Goal: Find specific page/section: Find specific page/section

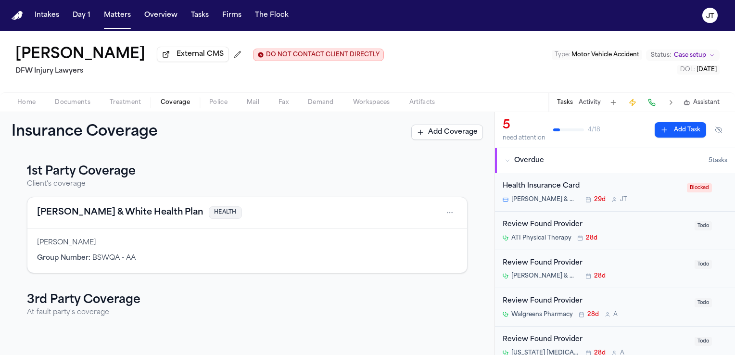
scroll to position [52, 0]
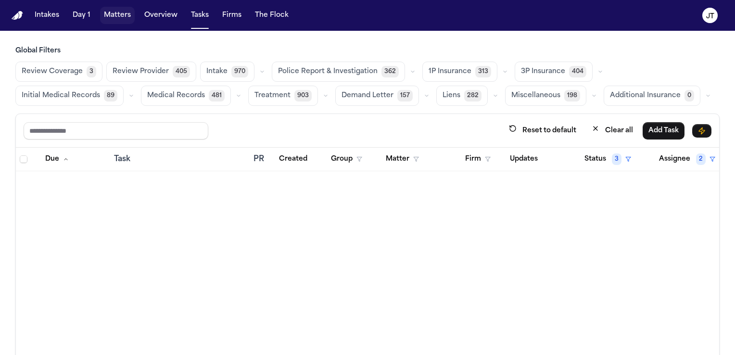
scroll to position [866, 0]
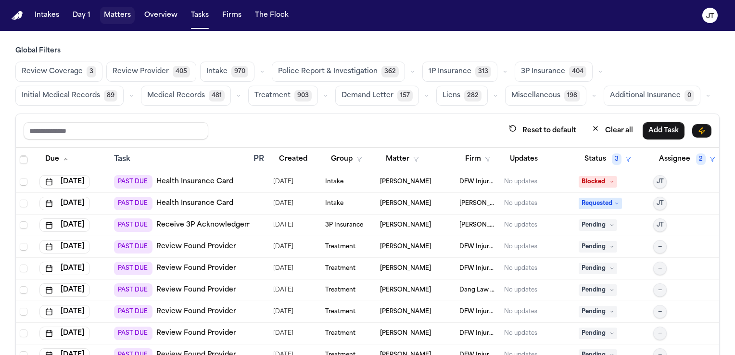
click at [114, 16] on button "Matters" at bounding box center [117, 15] width 35 height 17
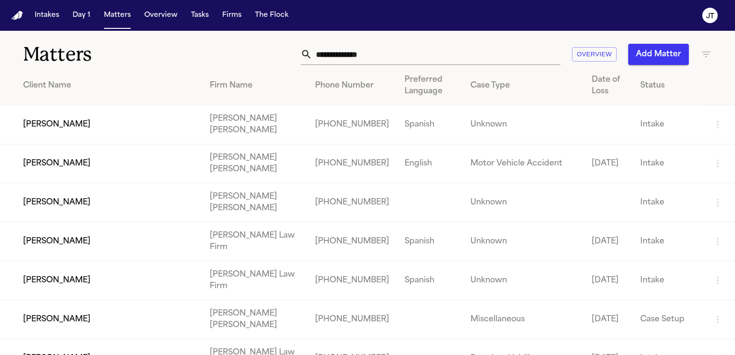
click at [431, 55] on input "text" at bounding box center [436, 54] width 248 height 21
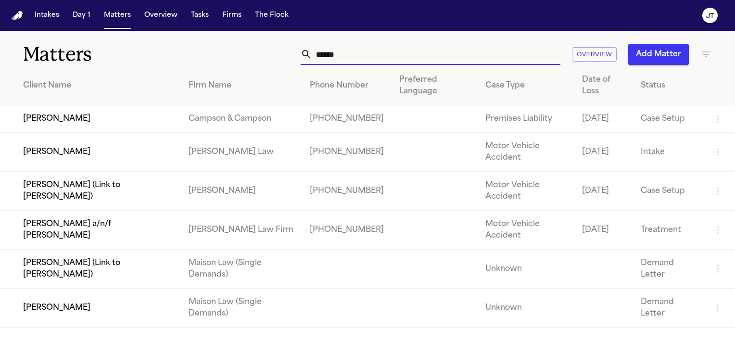
type input "*****"
click at [133, 124] on td "[PERSON_NAME]" at bounding box center [90, 118] width 181 height 27
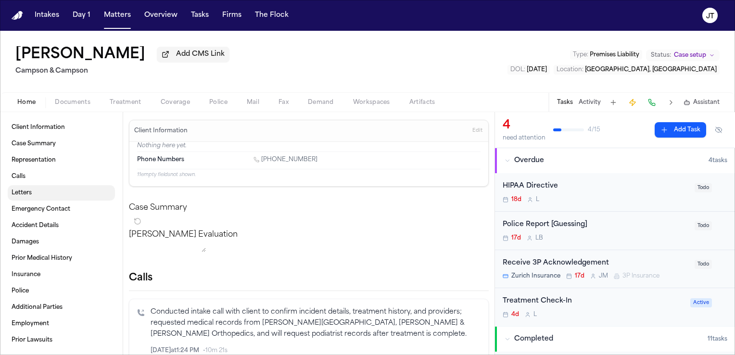
click at [18, 193] on span "Letters" at bounding box center [22, 193] width 20 height 8
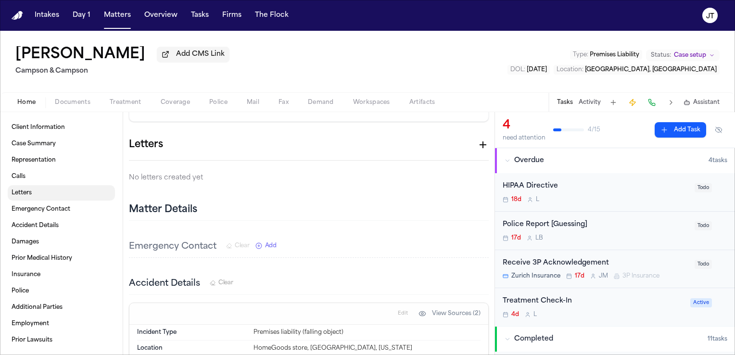
scroll to position [264, 0]
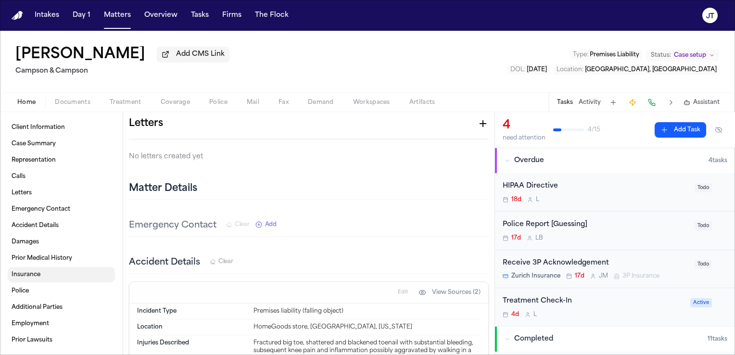
click at [23, 274] on span "Insurance" at bounding box center [26, 275] width 29 height 8
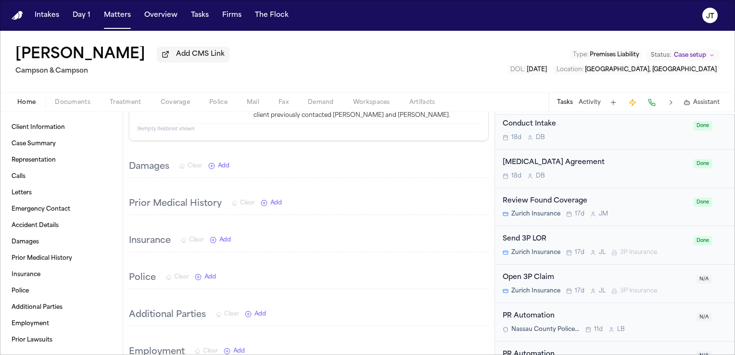
scroll to position [337, 0]
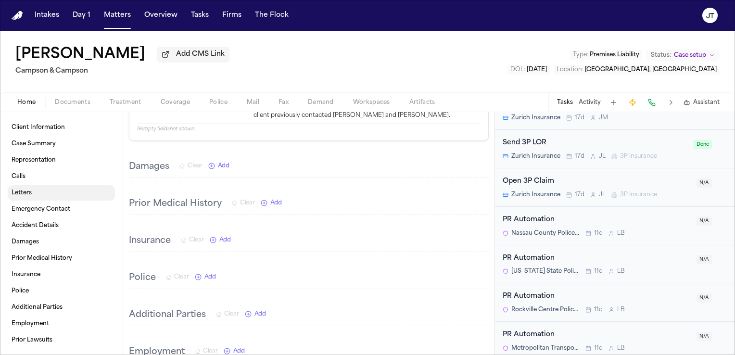
click at [25, 189] on span "Letters" at bounding box center [22, 193] width 20 height 8
